Goal: Information Seeking & Learning: Check status

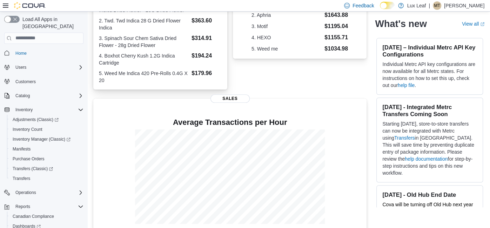
scroll to position [243, 0]
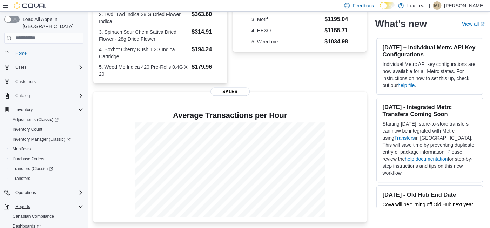
click at [37, 203] on div "Reports" at bounding box center [48, 207] width 71 height 8
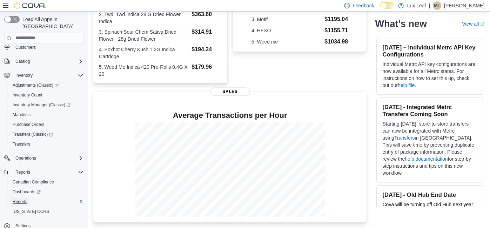
click at [20, 199] on span "Reports" at bounding box center [20, 202] width 15 height 6
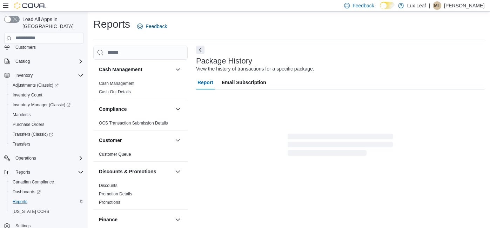
scroll to position [8, 0]
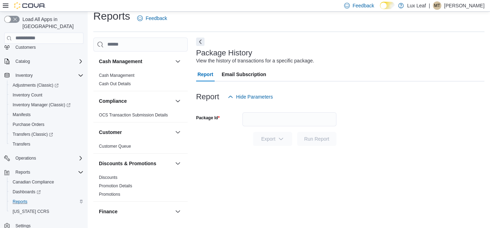
click at [60, 198] on div "Reports" at bounding box center [47, 202] width 74 height 8
click at [19, 198] on span "Reports" at bounding box center [20, 202] width 15 height 8
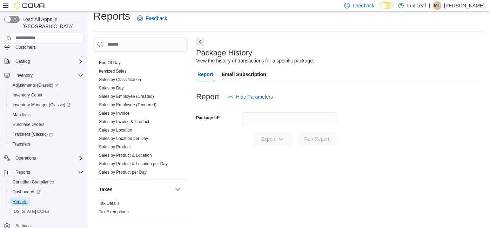
scroll to position [470, 0]
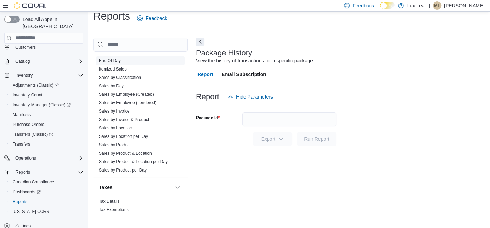
click at [121, 60] on span "End Of Day" at bounding box center [140, 61] width 89 height 8
click at [115, 60] on link "End Of Day" at bounding box center [110, 60] width 22 height 5
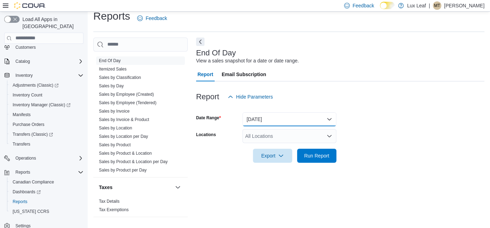
click at [261, 116] on button "Today" at bounding box center [290, 119] width 94 height 14
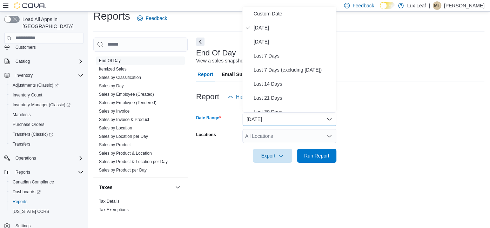
click at [362, 135] on form "Date Range Today Locations All Locations Export Run Report" at bounding box center [340, 133] width 289 height 59
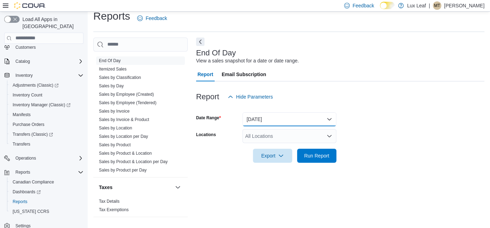
click at [273, 124] on button "Today" at bounding box center [290, 119] width 94 height 14
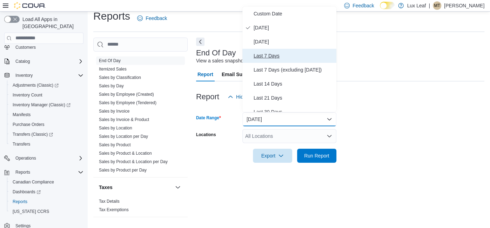
click at [275, 55] on span "Last 7 Days" at bounding box center [294, 56] width 80 height 8
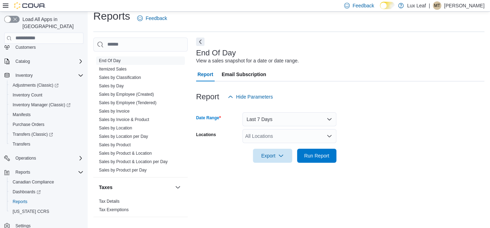
click at [326, 132] on div "All Locations" at bounding box center [290, 136] width 94 height 14
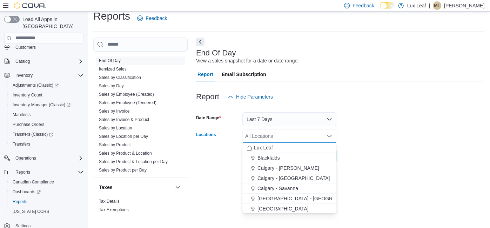
click at [392, 151] on form "Date Range Last 7 Days Locations All Locations Combo box. Selected. Combo box i…" at bounding box center [340, 133] width 289 height 59
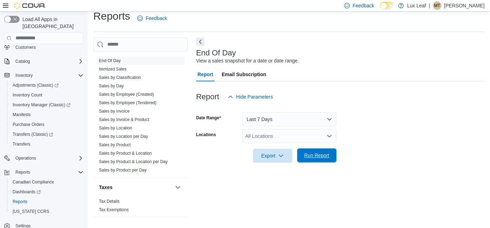
click at [326, 152] on span "Run Report" at bounding box center [316, 155] width 25 height 7
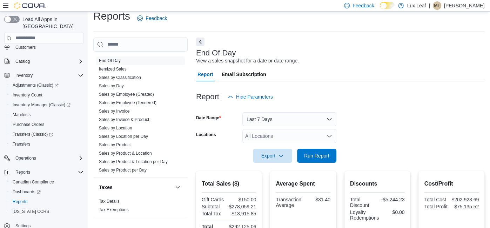
click at [368, 113] on form "Date Range Last 7 Days Locations All Locations Export Run Report" at bounding box center [340, 133] width 289 height 59
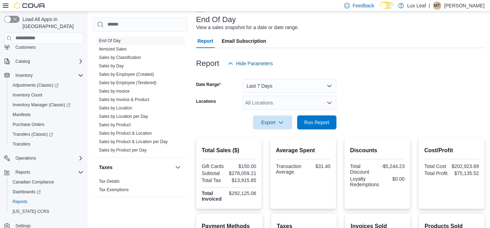
scroll to position [28, 0]
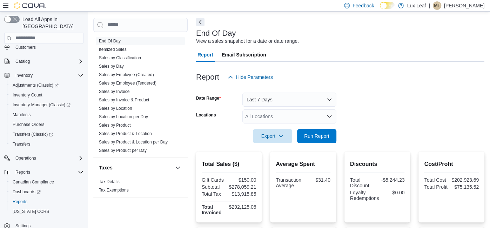
click at [374, 131] on form "Date Range Last 7 Days Locations All Locations Export Run Report" at bounding box center [340, 113] width 289 height 59
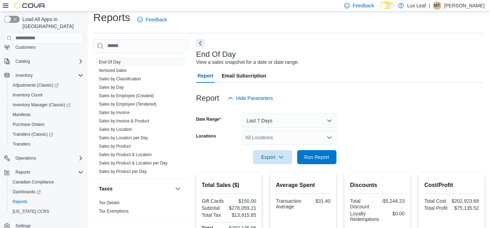
scroll to position [0, 0]
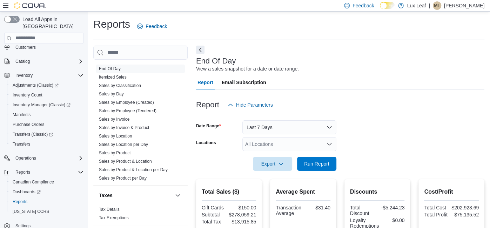
click at [365, 141] on form "Date Range Last 7 Days Locations All Locations Export Run Report" at bounding box center [340, 141] width 289 height 59
click at [392, 137] on form "Date Range Last 7 Days Locations All Locations Export Run Report" at bounding box center [340, 141] width 289 height 59
